Goal: Information Seeking & Learning: Learn about a topic

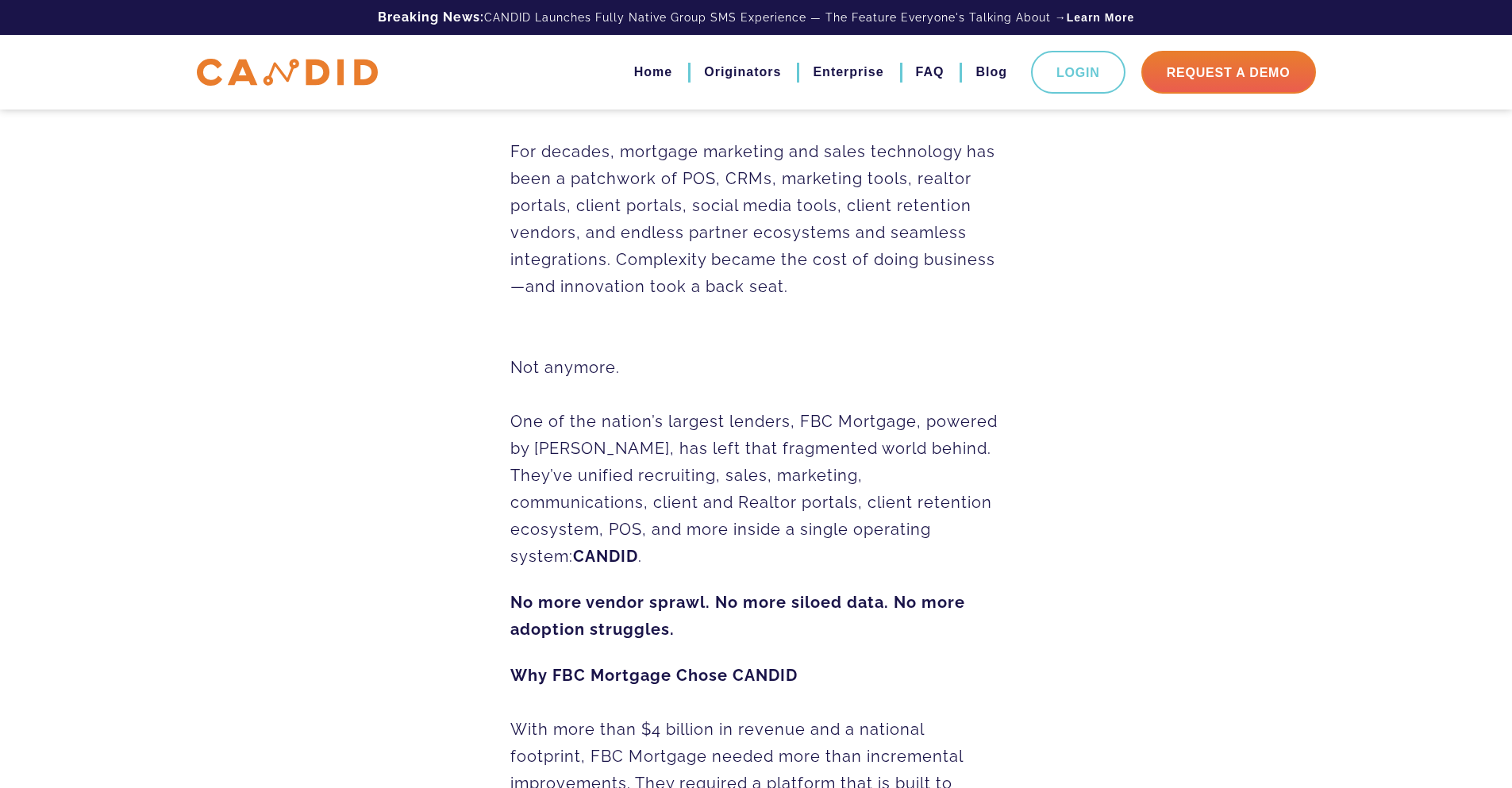
scroll to position [476, 0]
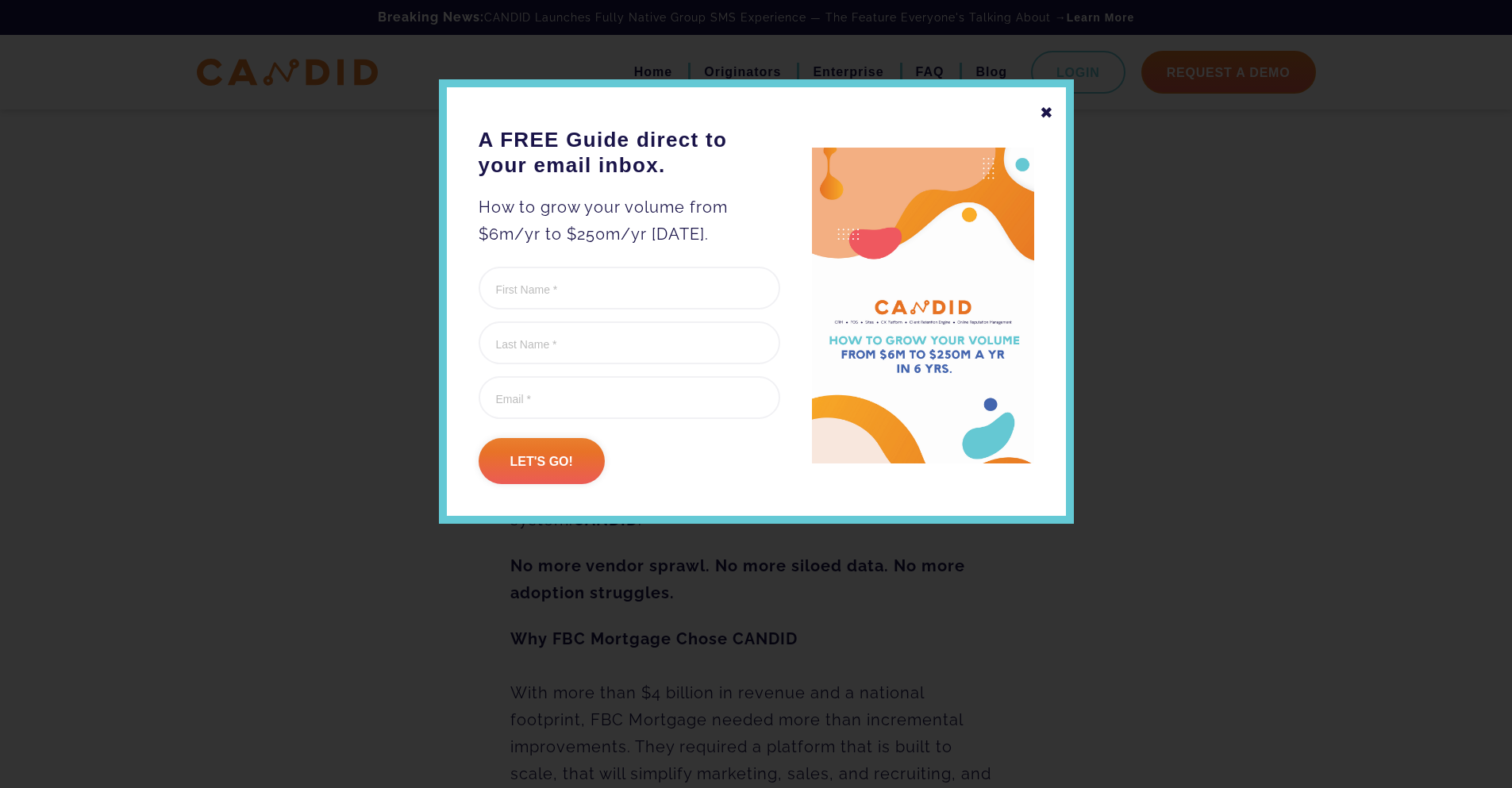
click at [1051, 110] on div "✖" at bounding box center [1046, 112] width 15 height 27
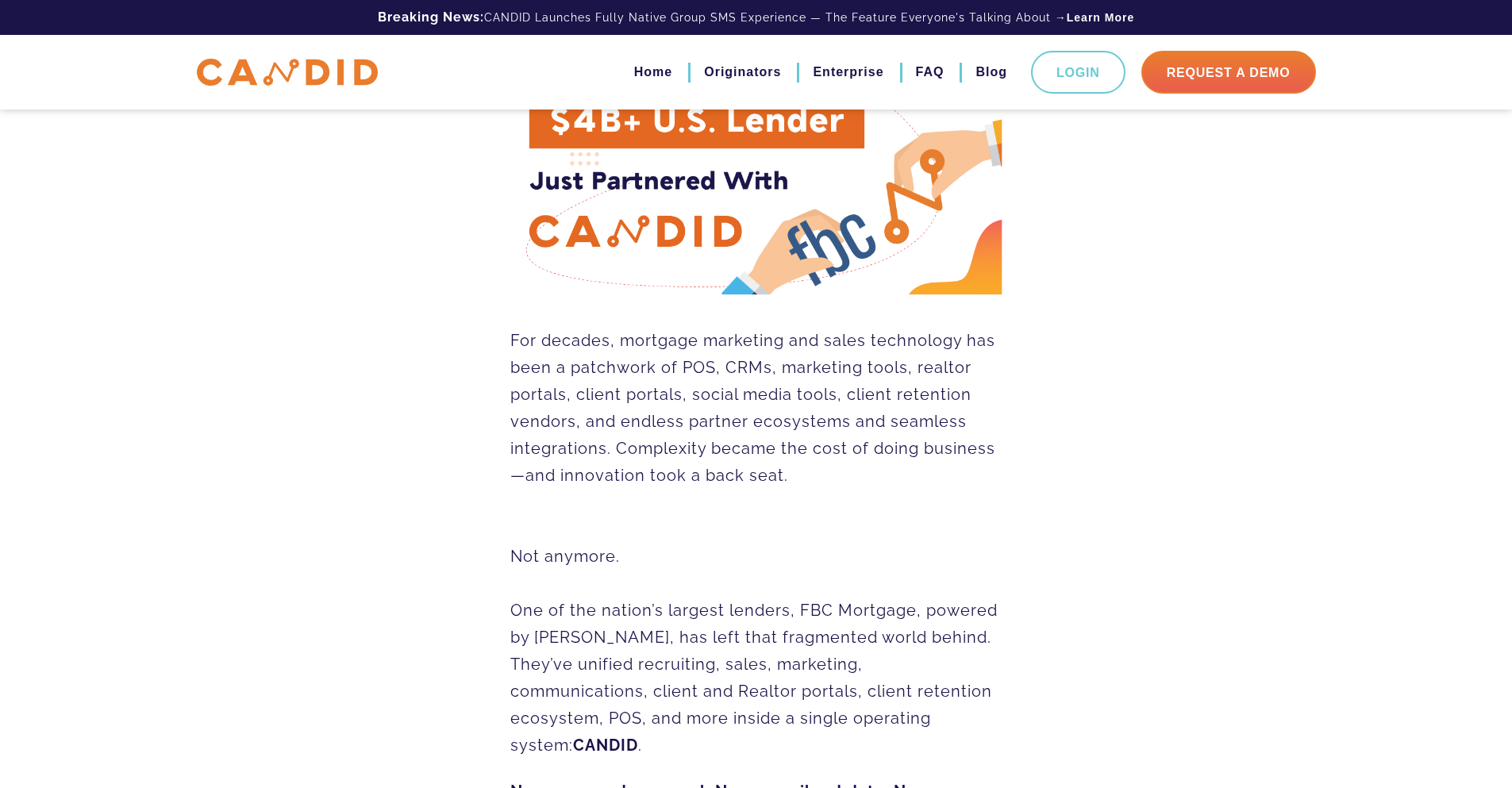
scroll to position [0, 0]
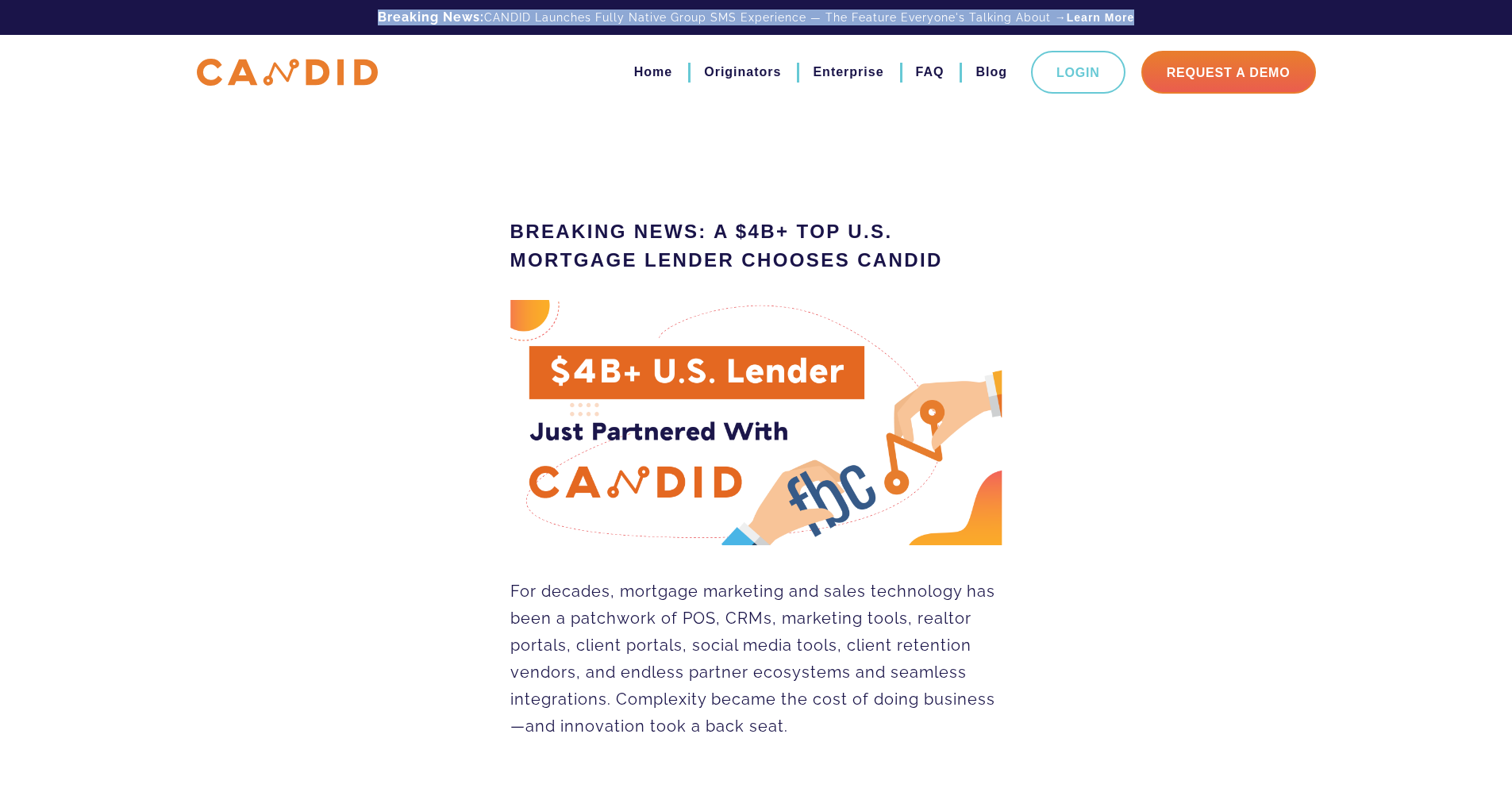
drag, startPoint x: 359, startPoint y: 18, endPoint x: 1143, endPoint y: 17, distance: 784.0
click at [1143, 17] on div "Breaking News: CANDID Launches Fully Native Group SMS Experience — The Feature …" at bounding box center [756, 18] width 1142 height 35
copy div "Breaking News: CANDID Launches Fully Native Group SMS Experience — The Feature …"
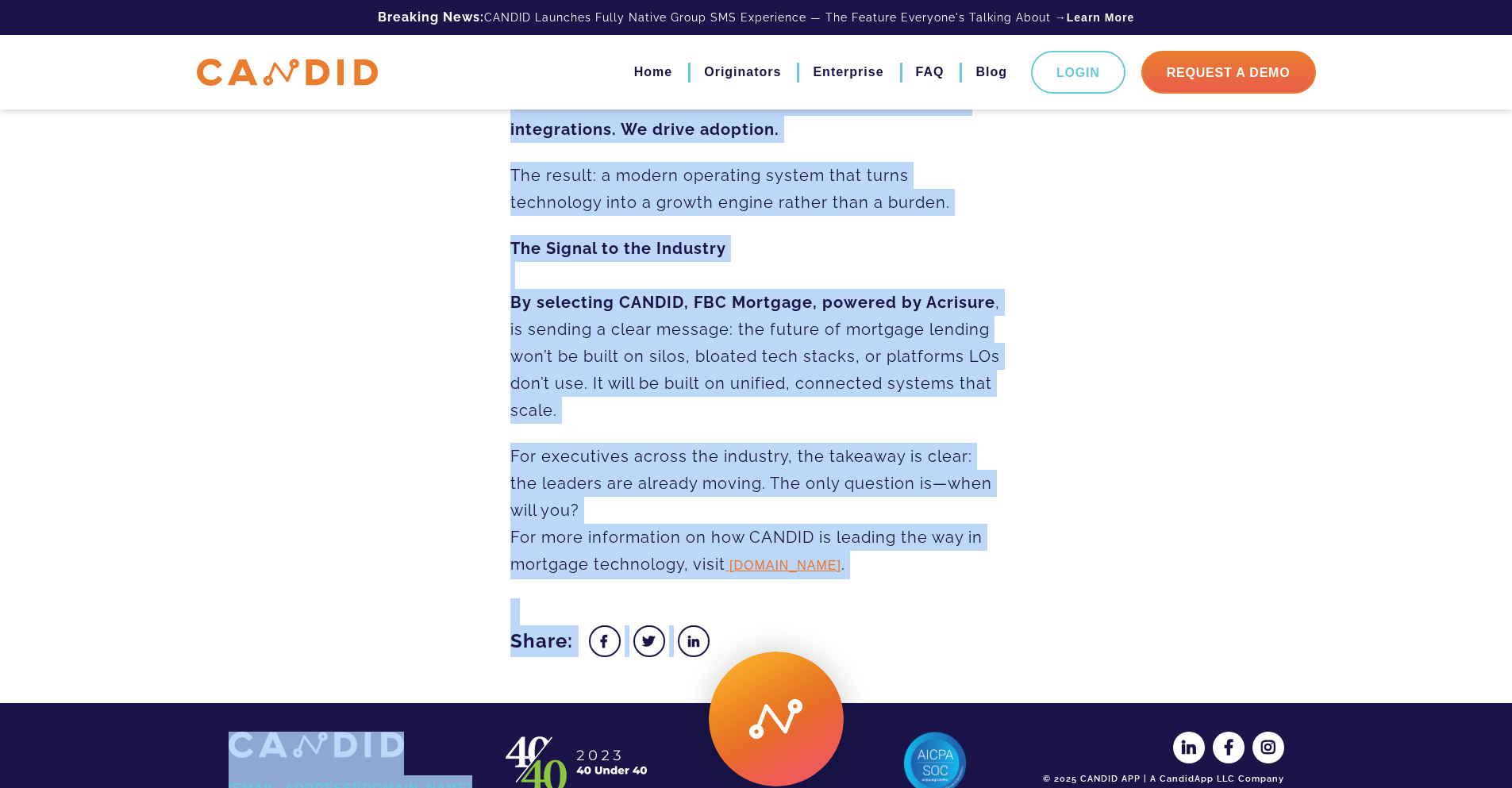
scroll to position [2215, 0]
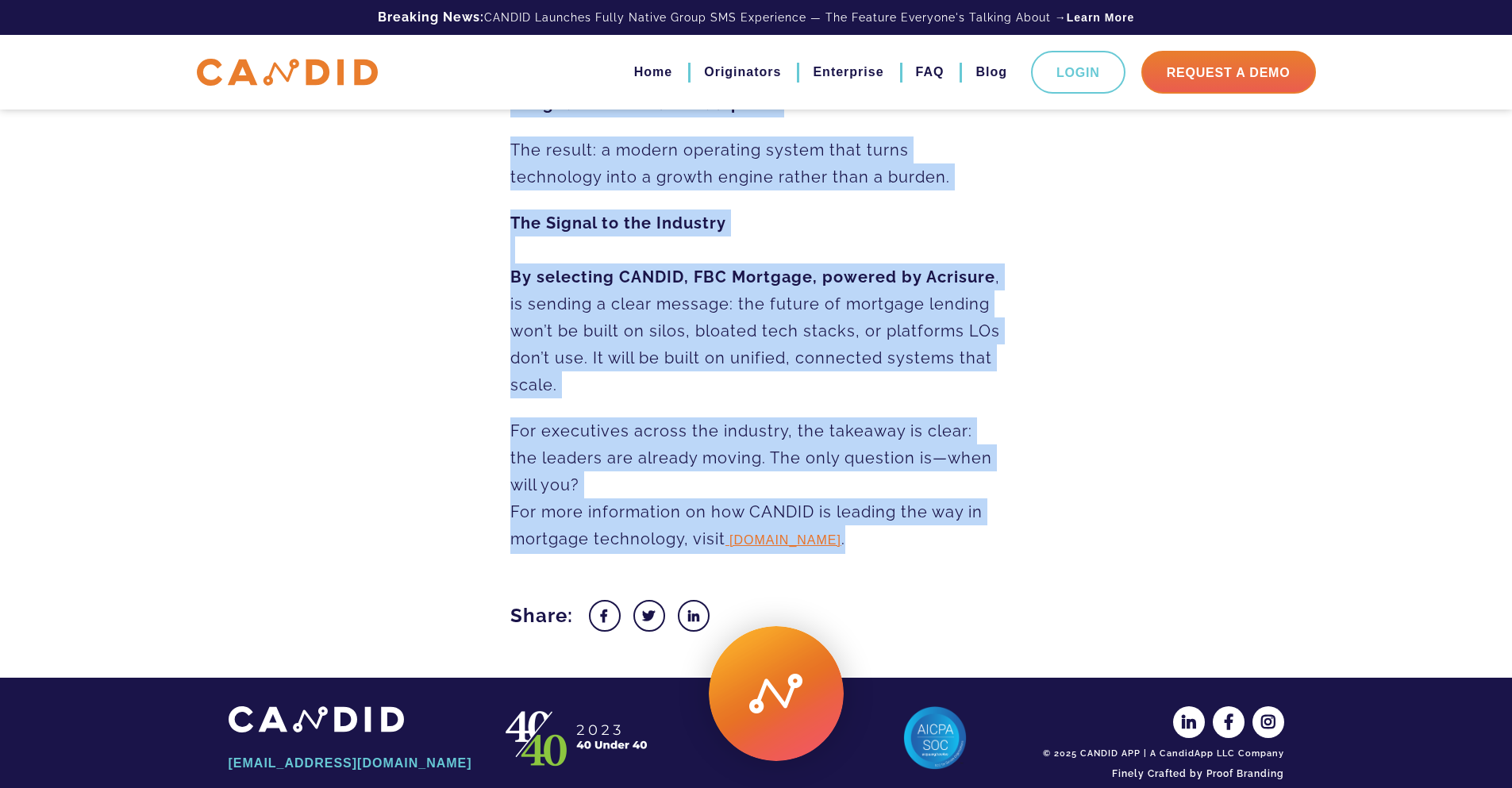
drag, startPoint x: 510, startPoint y: 224, endPoint x: 847, endPoint y: 512, distance: 443.3
copy article "Loremips Dolo: S $0A+ Con A.E. Seddoeiu Tempor Incidid UTLABO Etd magnaal, enim…"
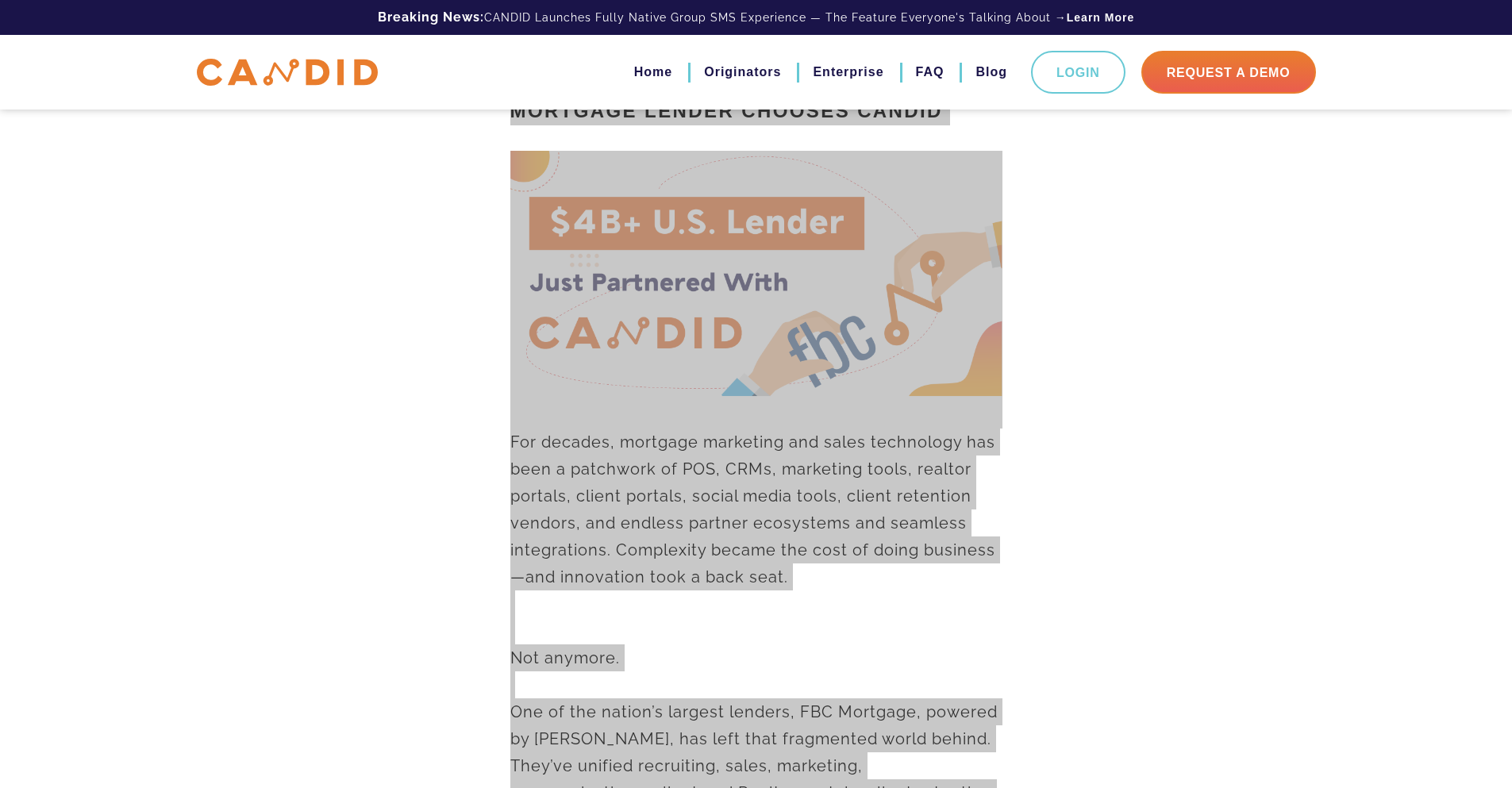
scroll to position [0, 0]
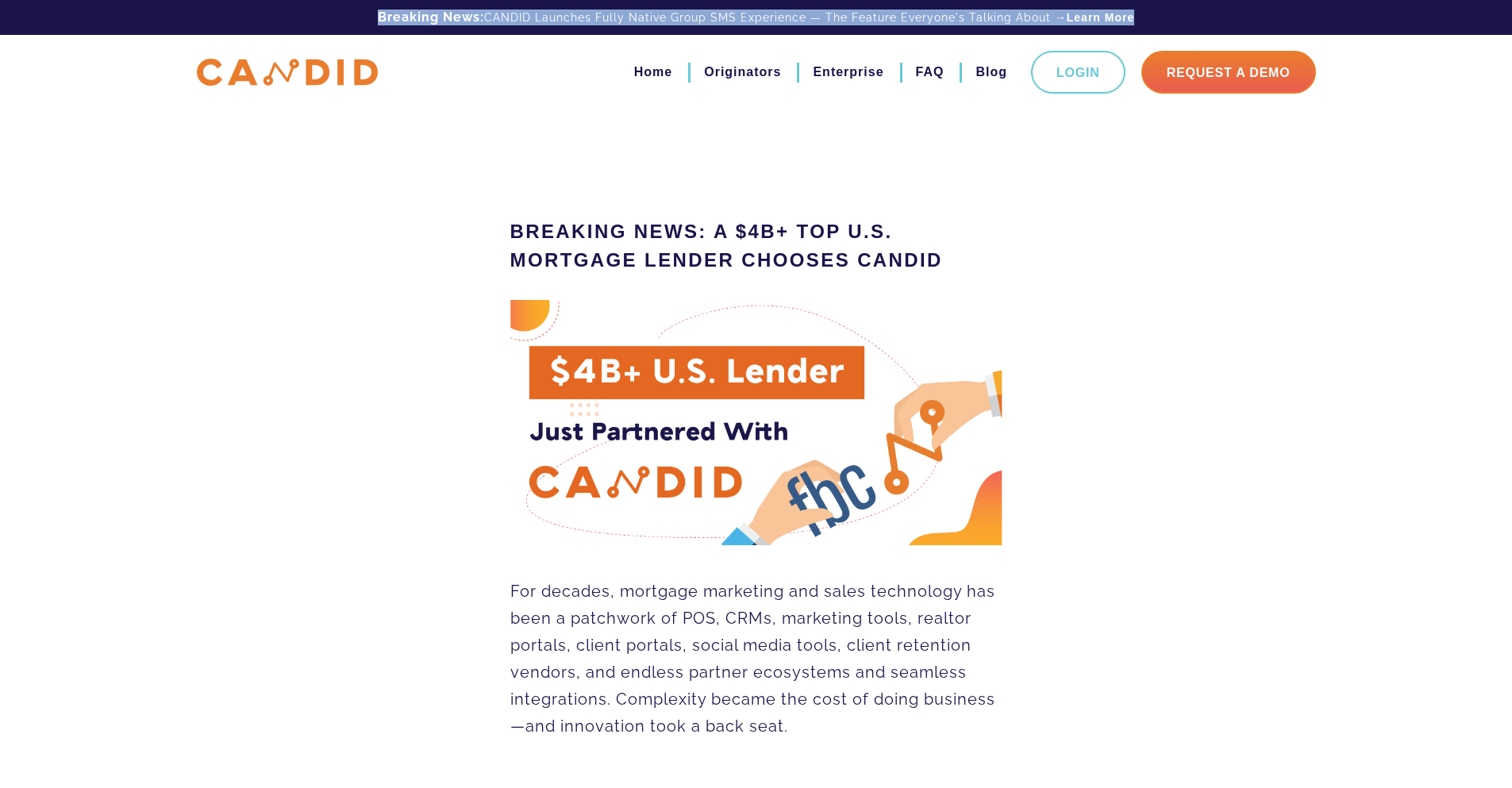
drag, startPoint x: 360, startPoint y: 12, endPoint x: 1149, endPoint y: 11, distance: 789.0
click at [1149, 11] on div "Breaking News: CANDID Launches Fully Native Group SMS Experience — The Feature …" at bounding box center [756, 18] width 1142 height 35
copy div "Breaking News: CANDID Launches Fully Native Group SMS Experience — The Feature …"
